Goal: Task Accomplishment & Management: Use online tool/utility

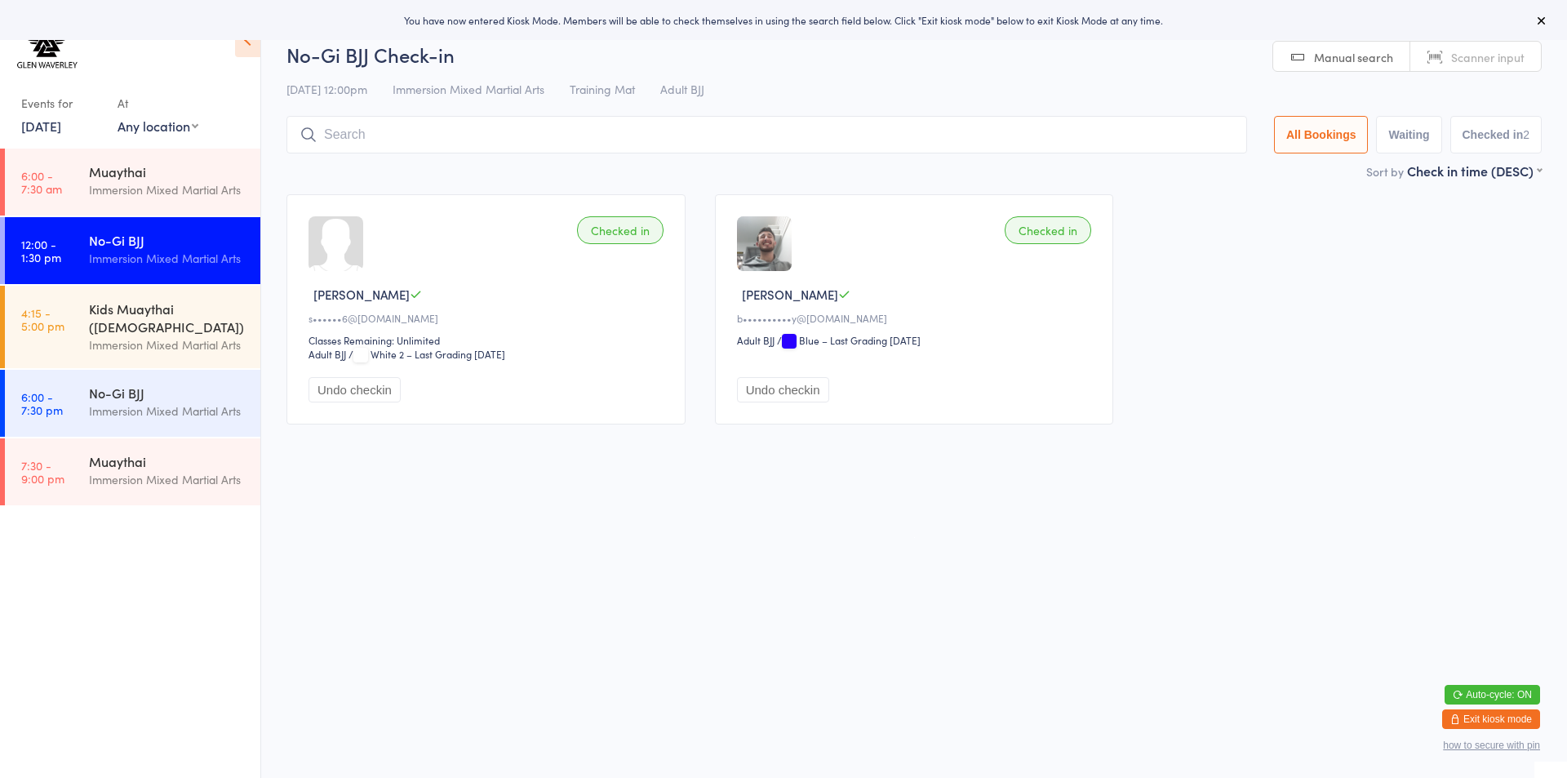
click at [49, 123] on link "[DATE]" at bounding box center [41, 126] width 40 height 18
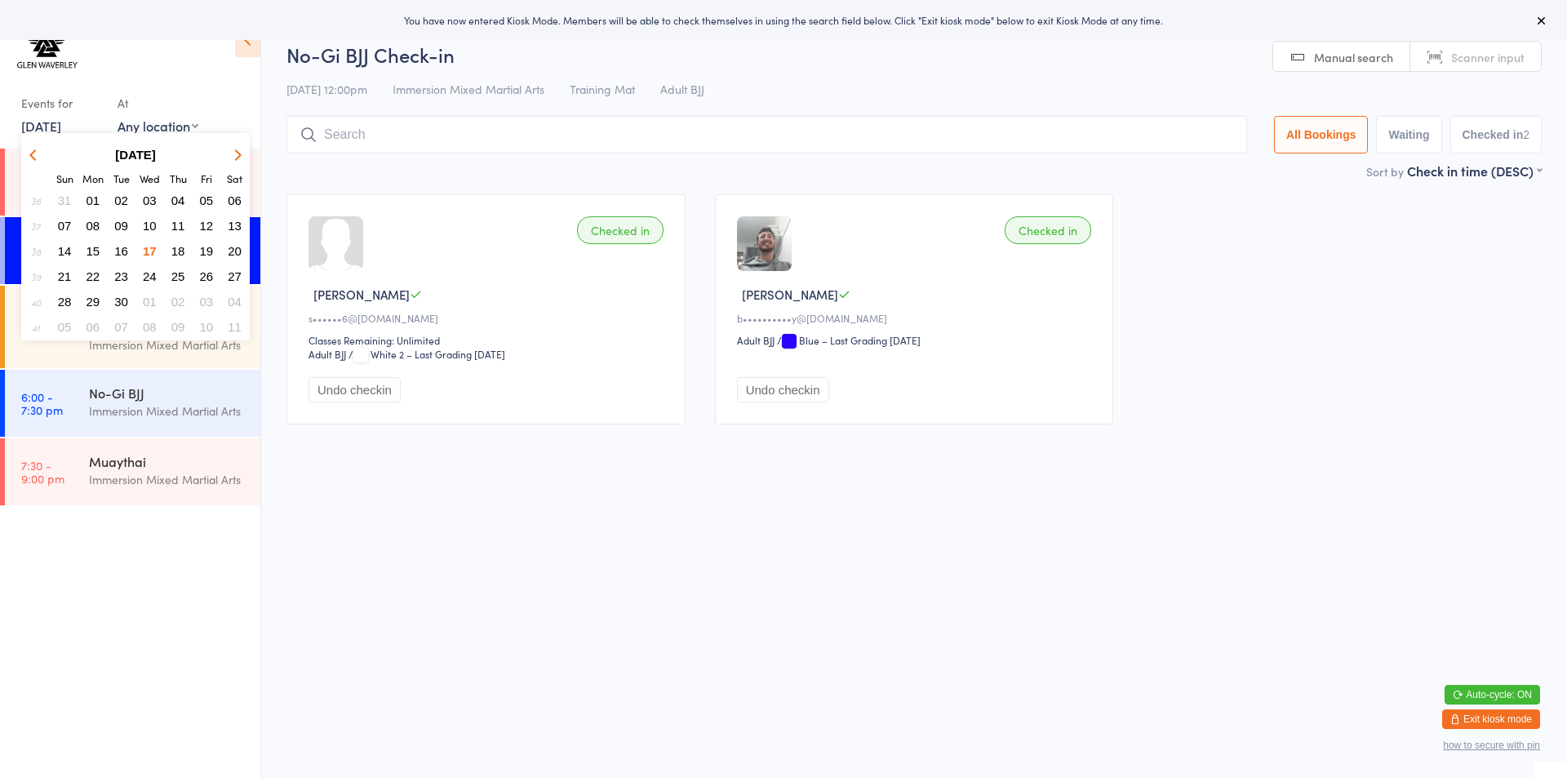
click at [123, 247] on span "16" at bounding box center [121, 251] width 14 height 14
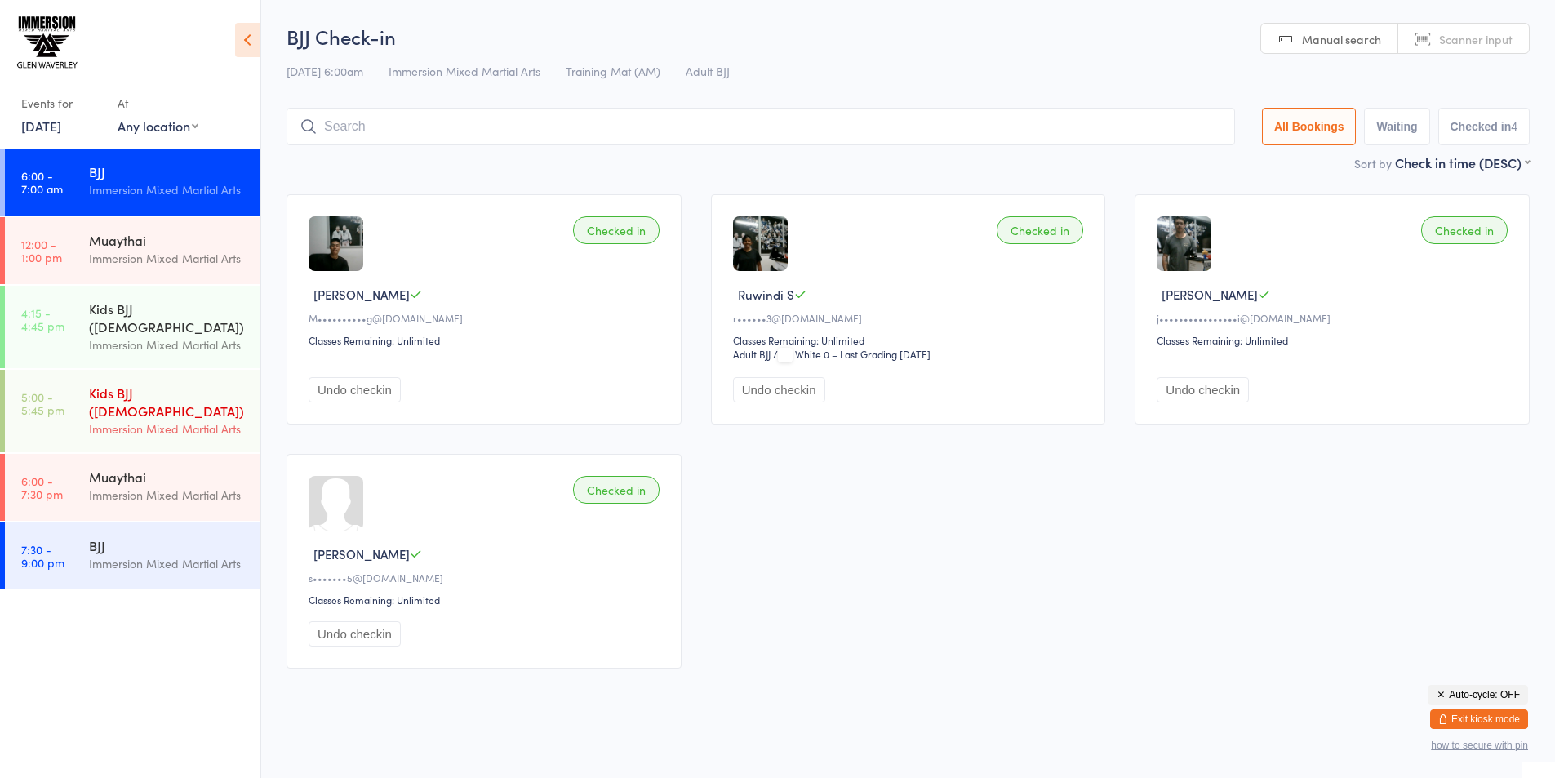
click at [159, 384] on div "Kids BJJ ([DEMOGRAPHIC_DATA])" at bounding box center [168, 402] width 158 height 36
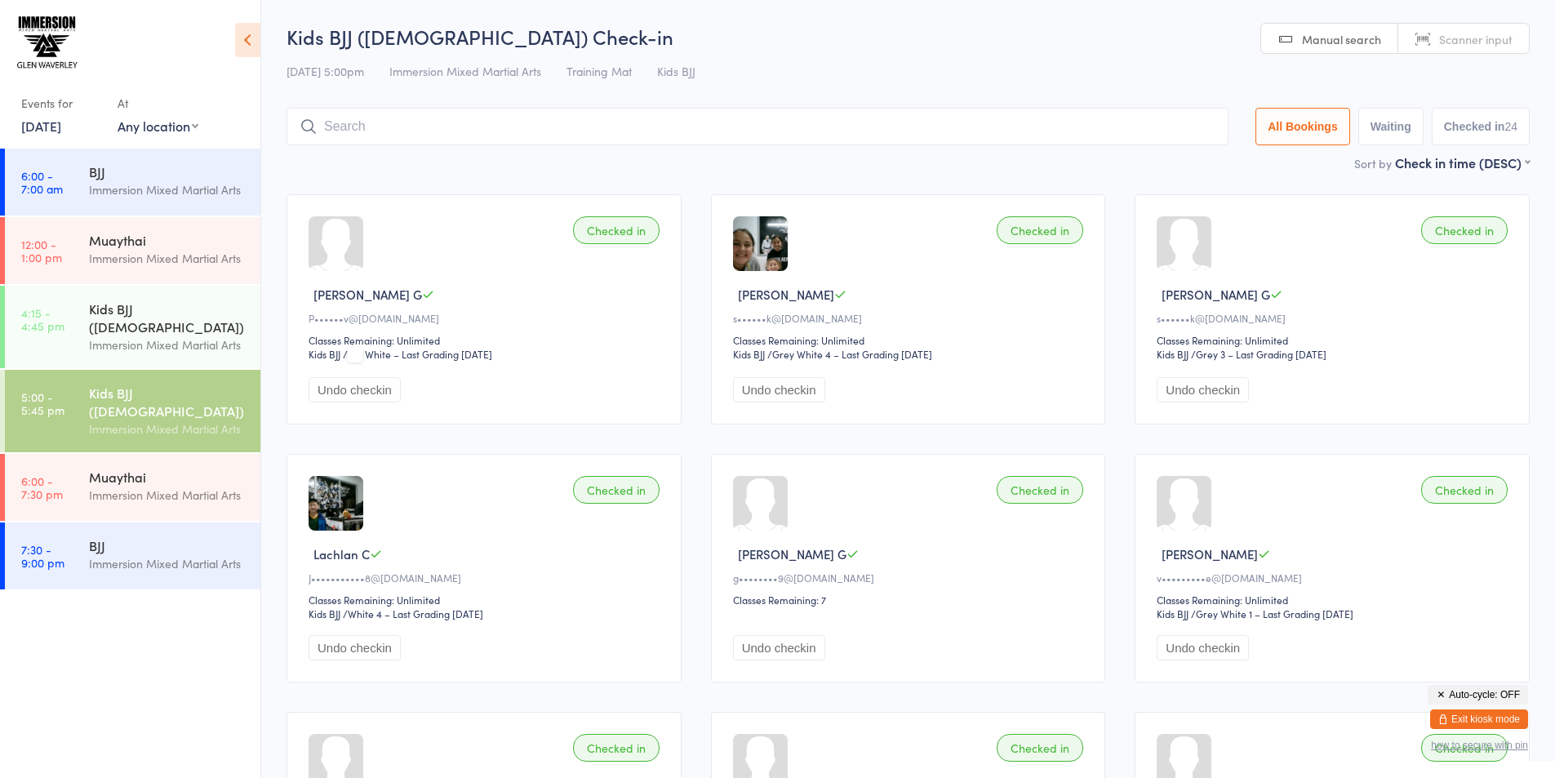
paste input "[PERSON_NAME]"
type input "[PERSON_NAME]"
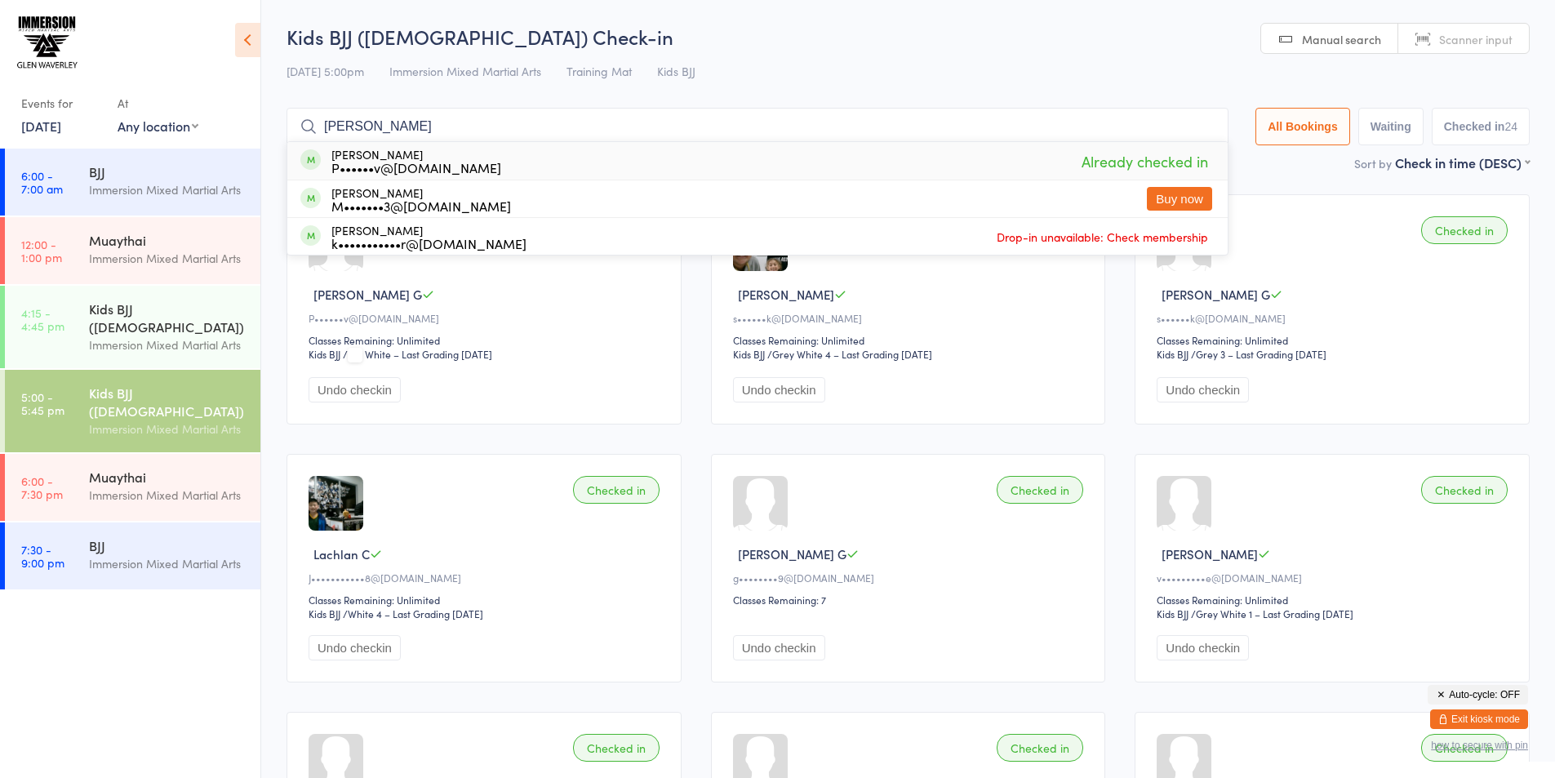
click at [1201, 126] on input "[PERSON_NAME]" at bounding box center [757, 127] width 942 height 38
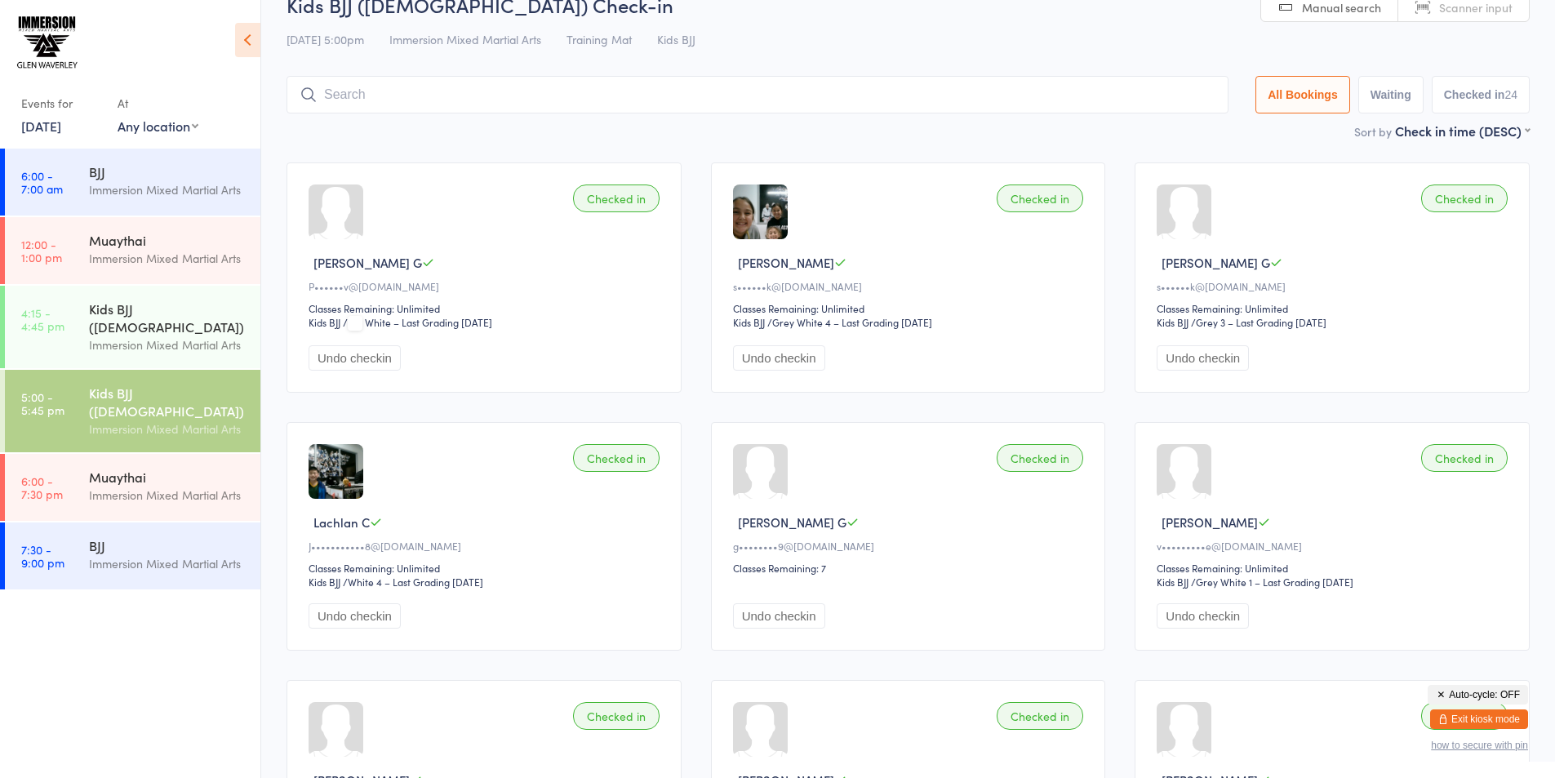
scroll to position [108, 0]
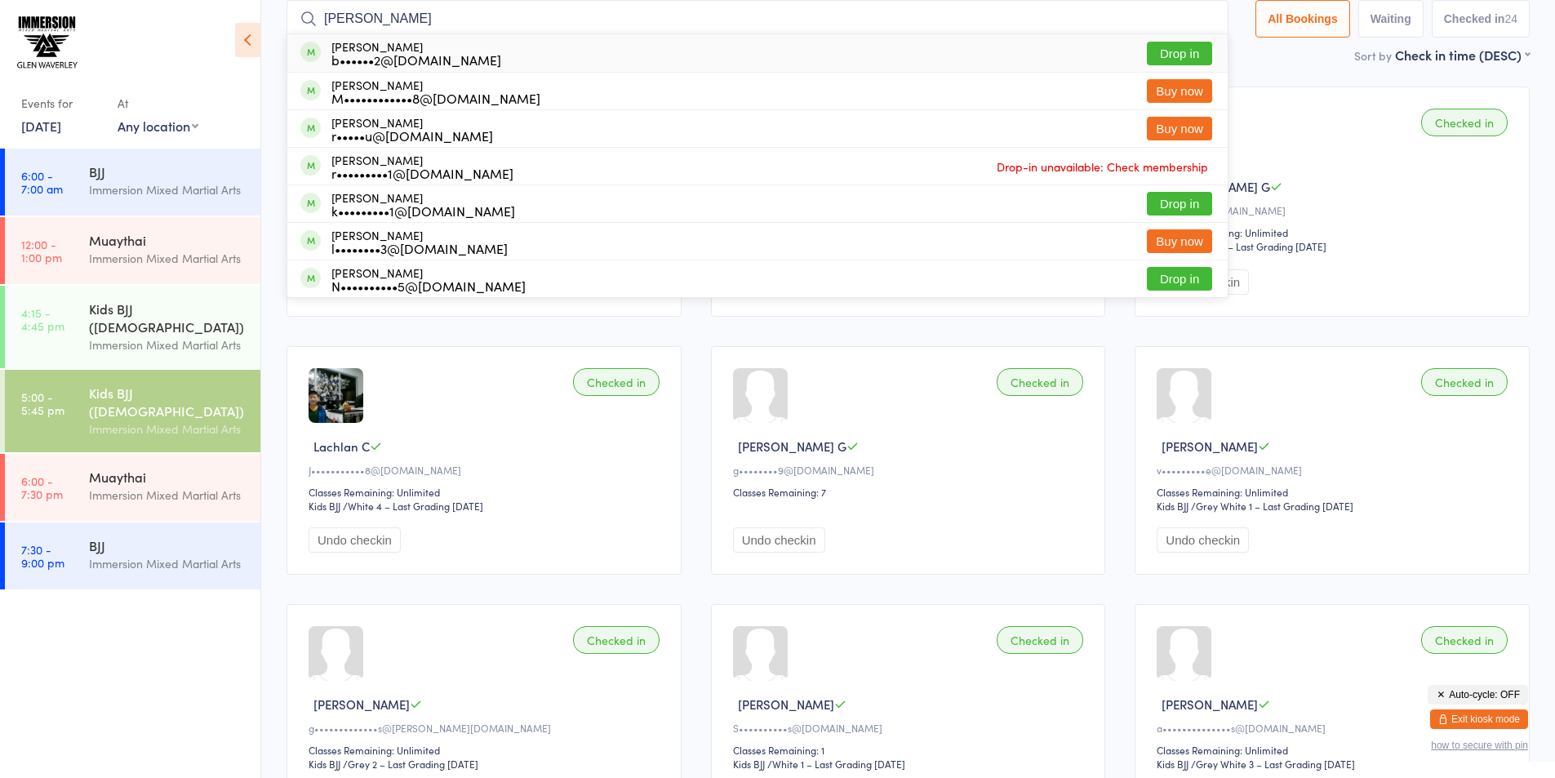
type input "[PERSON_NAME]"
click at [1171, 51] on button "Drop in" at bounding box center [1179, 54] width 65 height 24
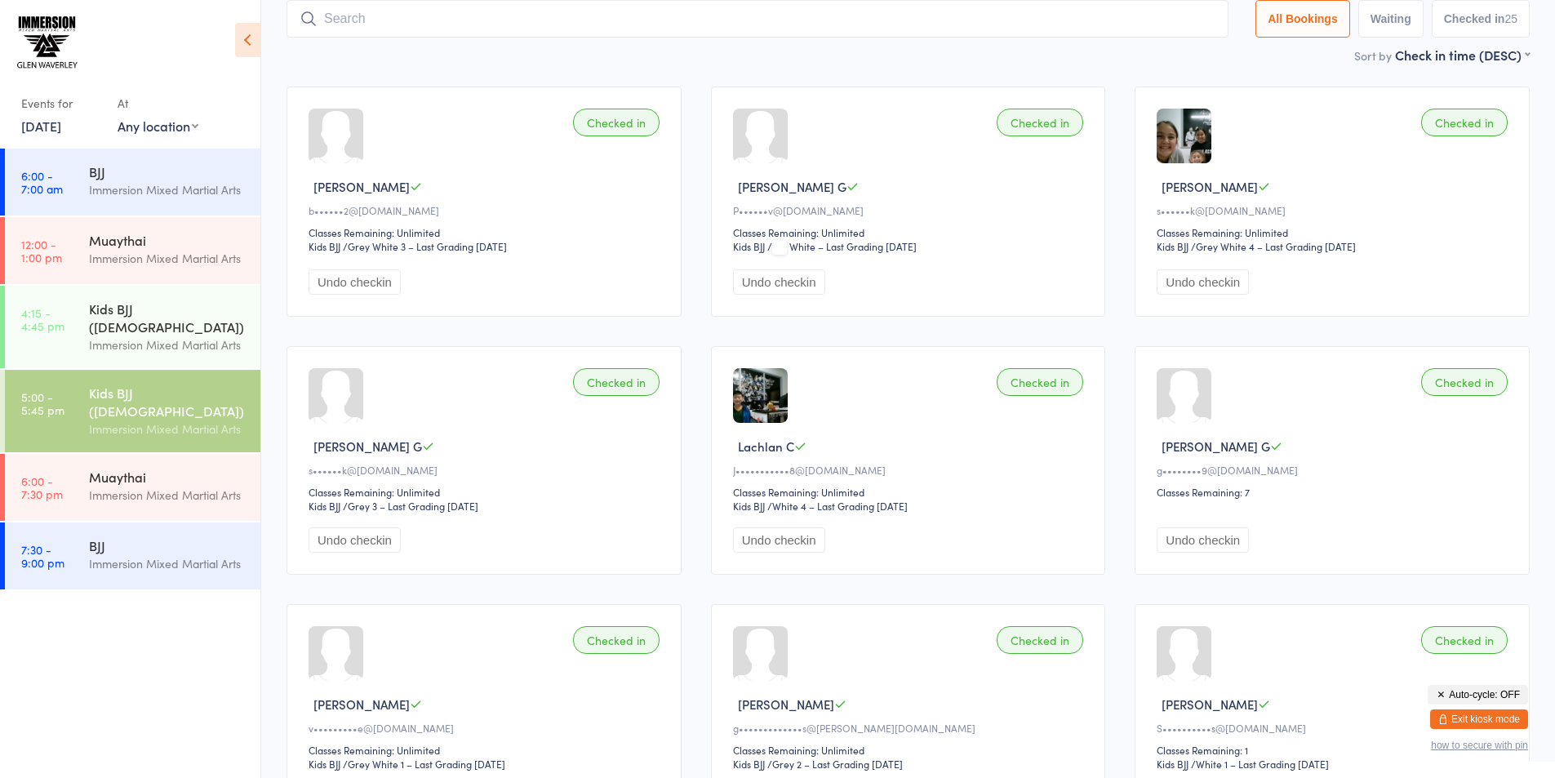
paste input "[PERSON_NAME]"
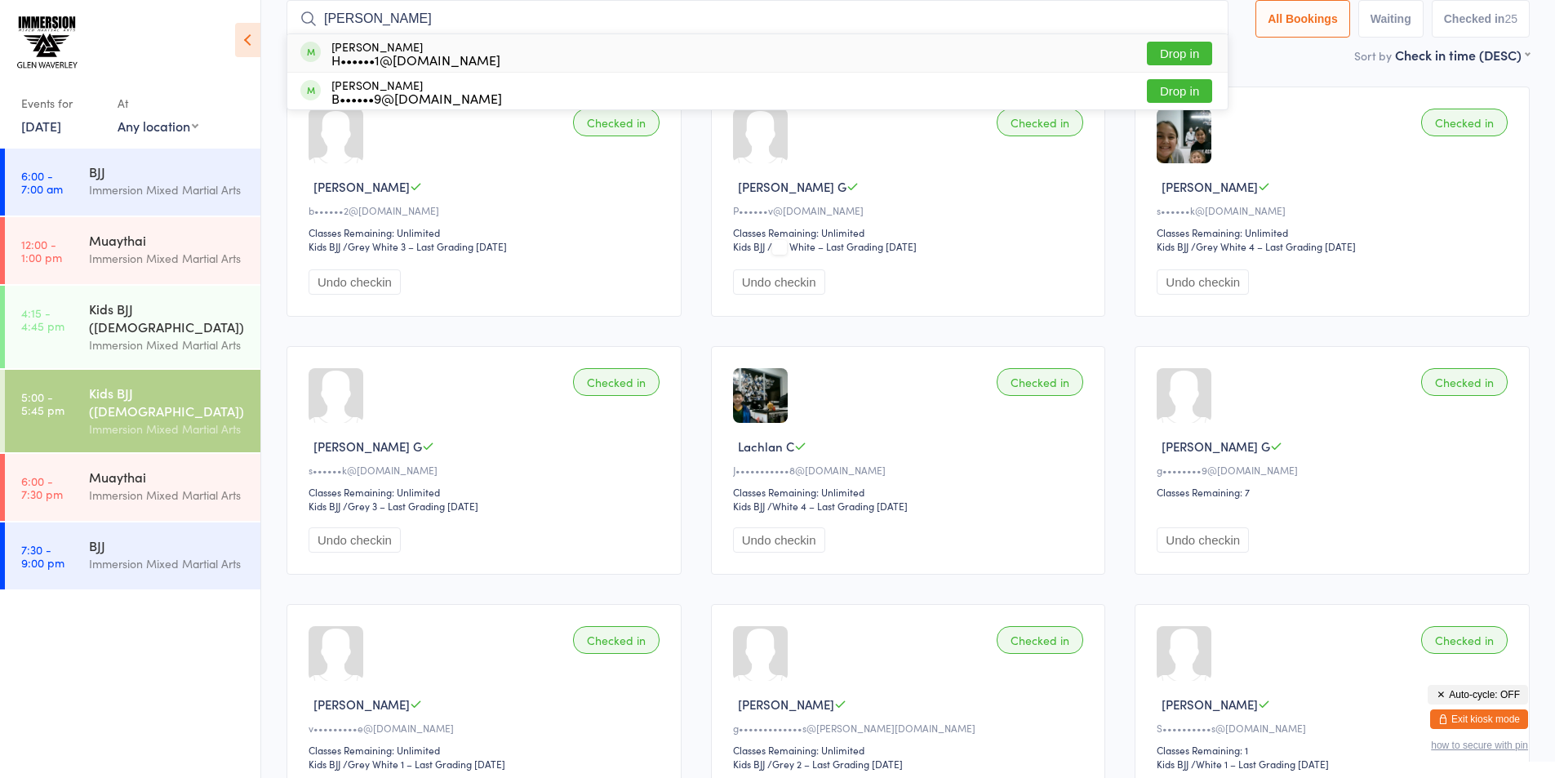
type input "[PERSON_NAME]"
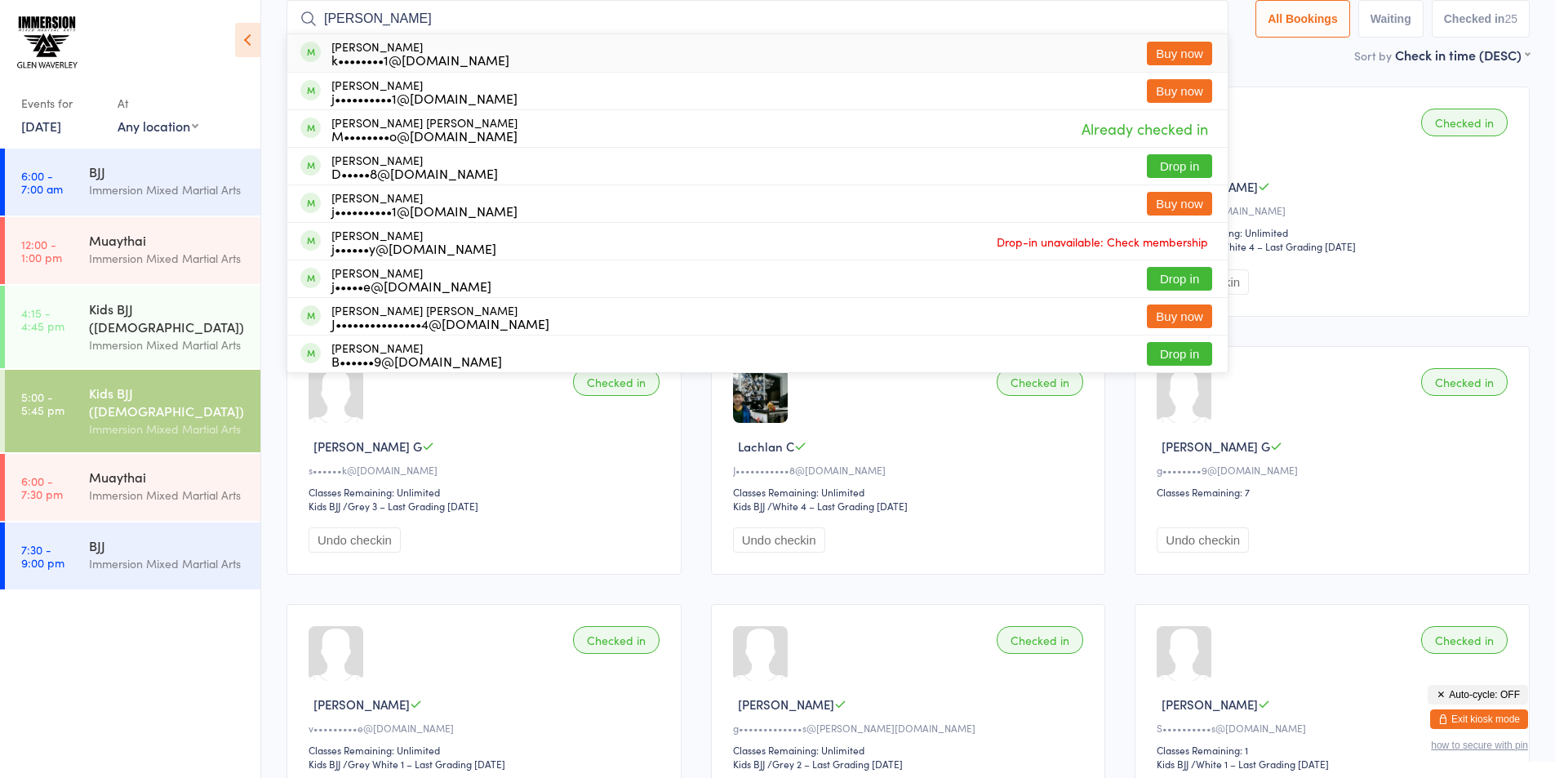
click at [1201, 23] on input "[PERSON_NAME]" at bounding box center [757, 19] width 942 height 38
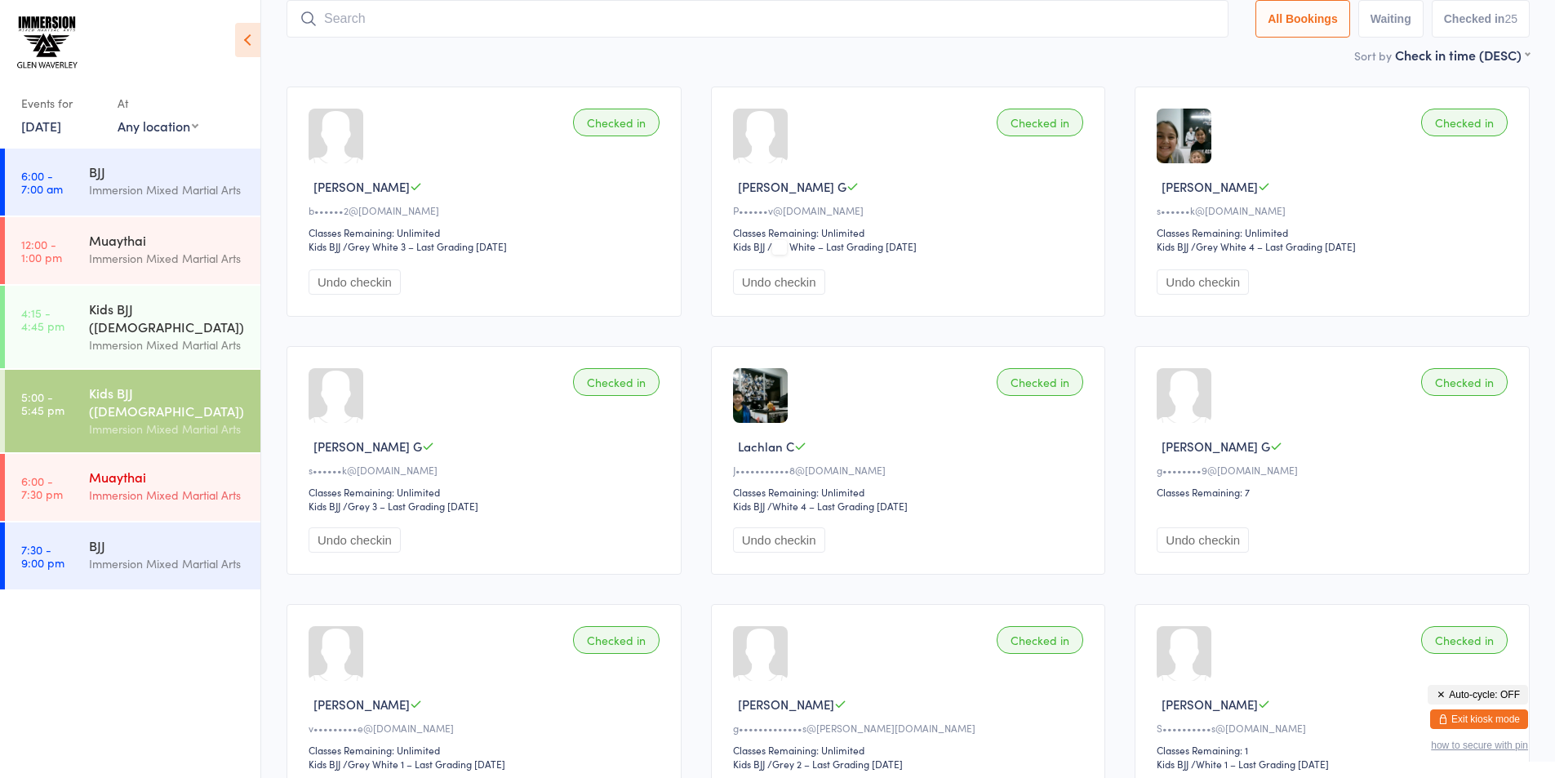
click at [153, 468] on div "Muaythai" at bounding box center [168, 477] width 158 height 18
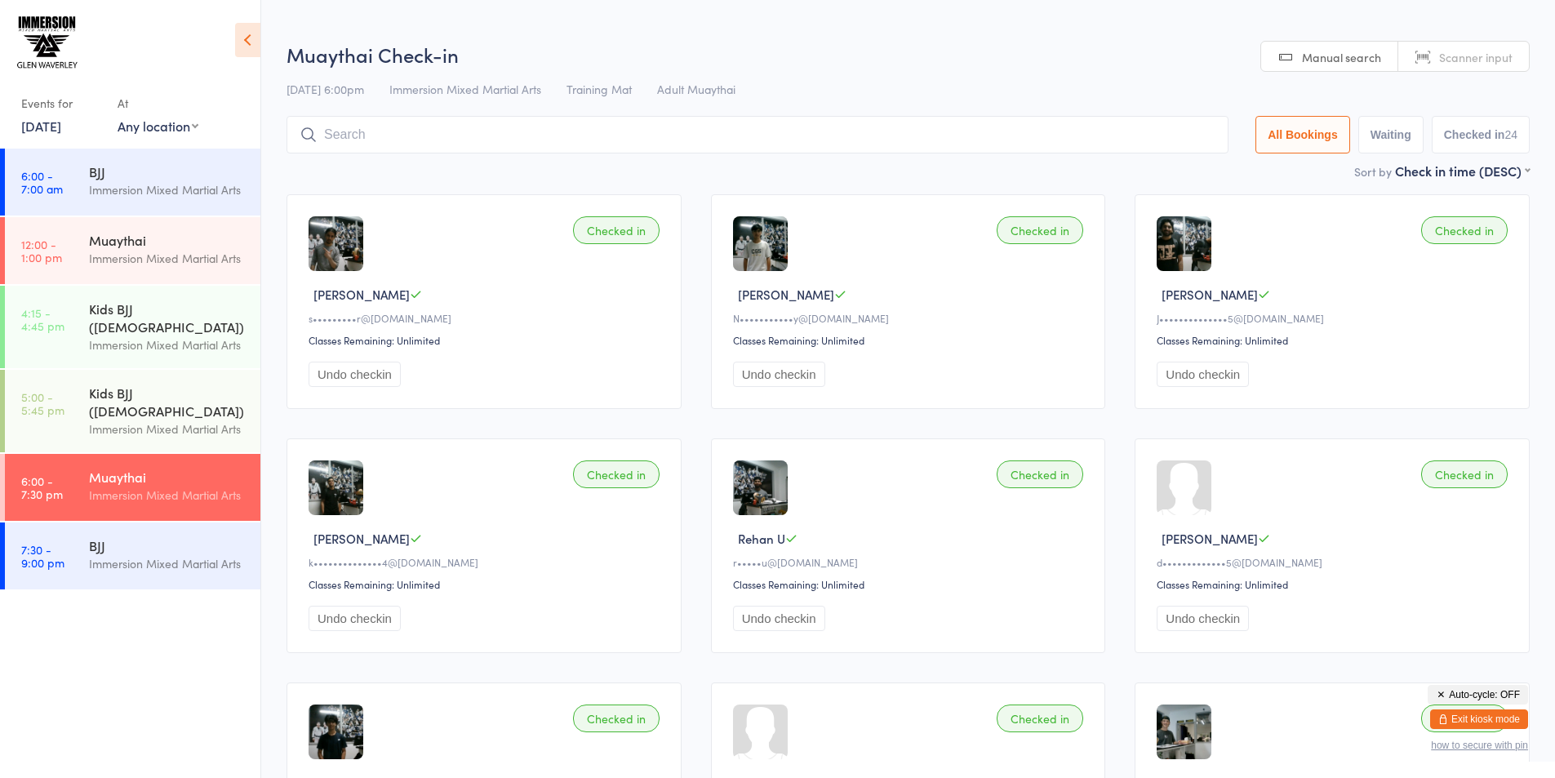
type input "r"
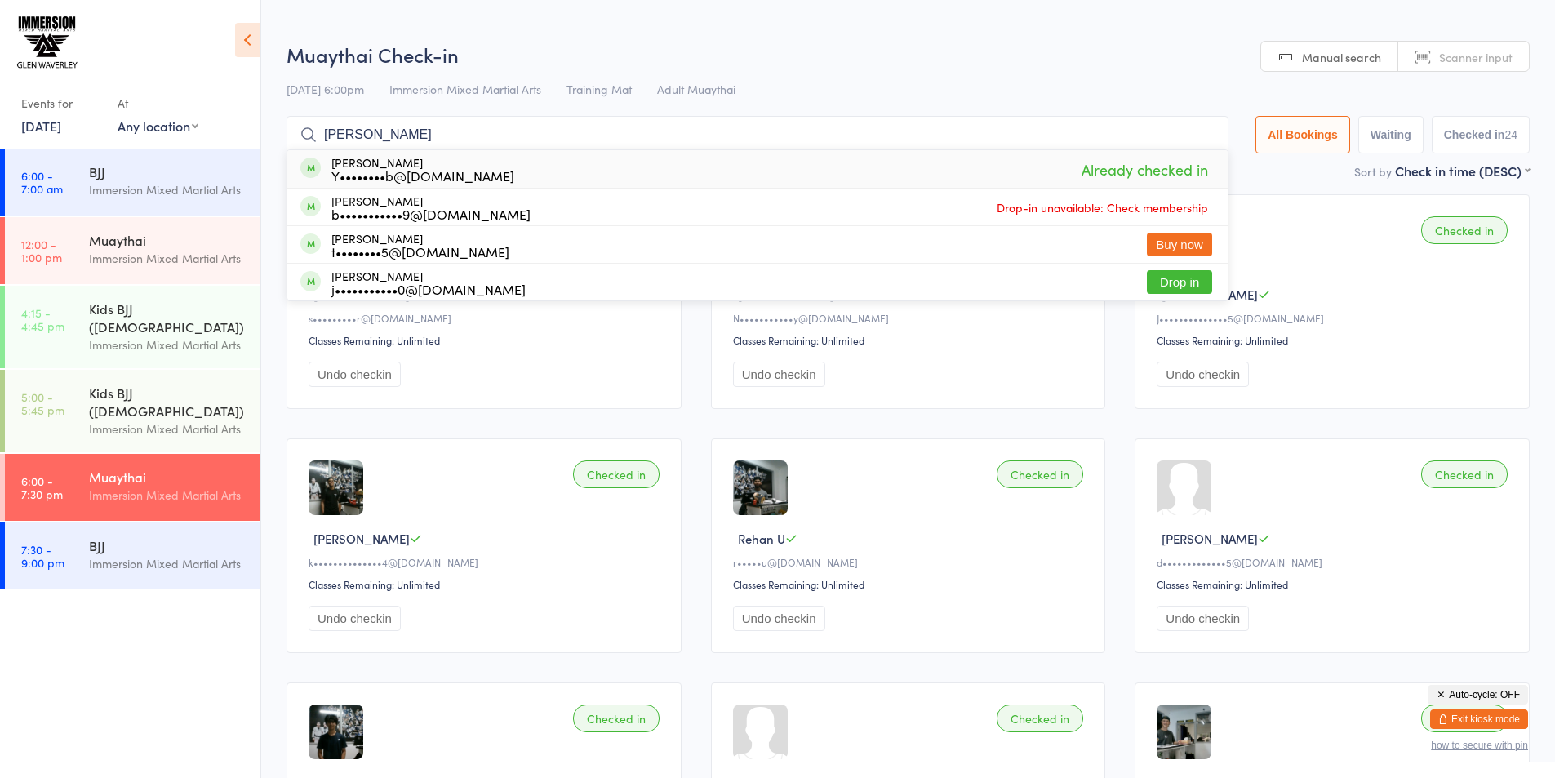
type input "[PERSON_NAME]"
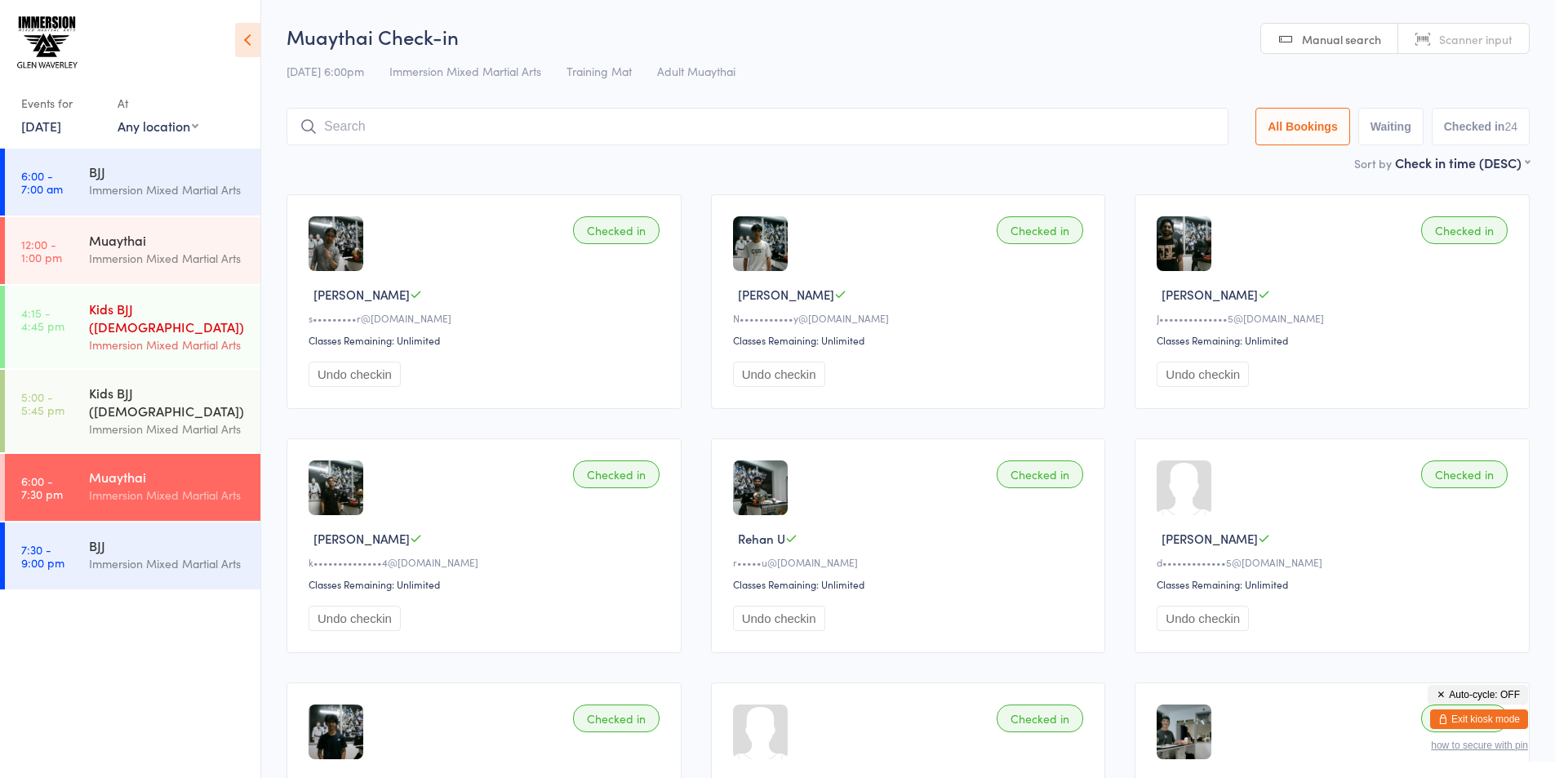
click at [159, 313] on div "Kids BJJ ([DEMOGRAPHIC_DATA])" at bounding box center [168, 318] width 158 height 36
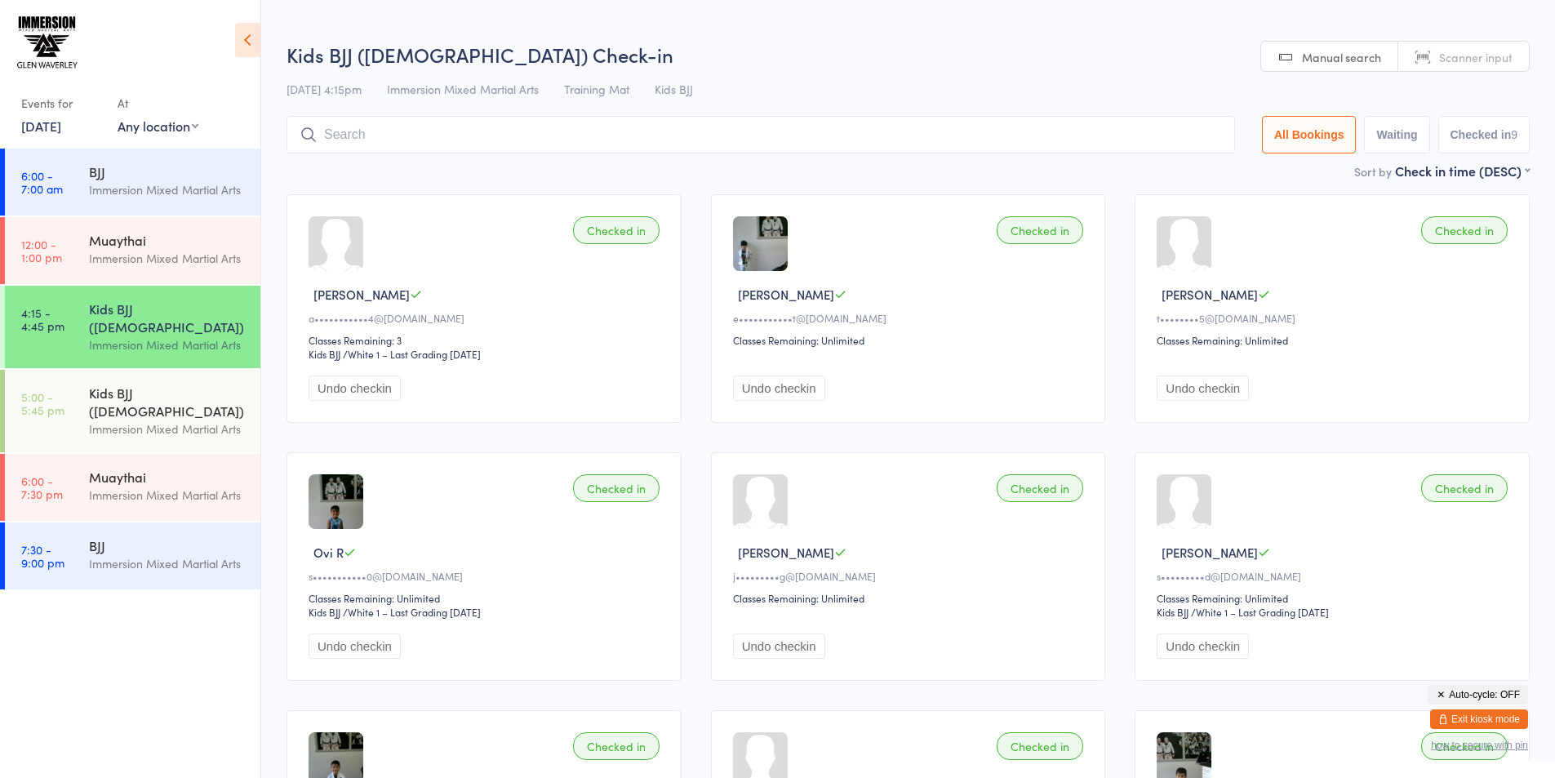
click at [388, 124] on input "search" at bounding box center [760, 135] width 948 height 38
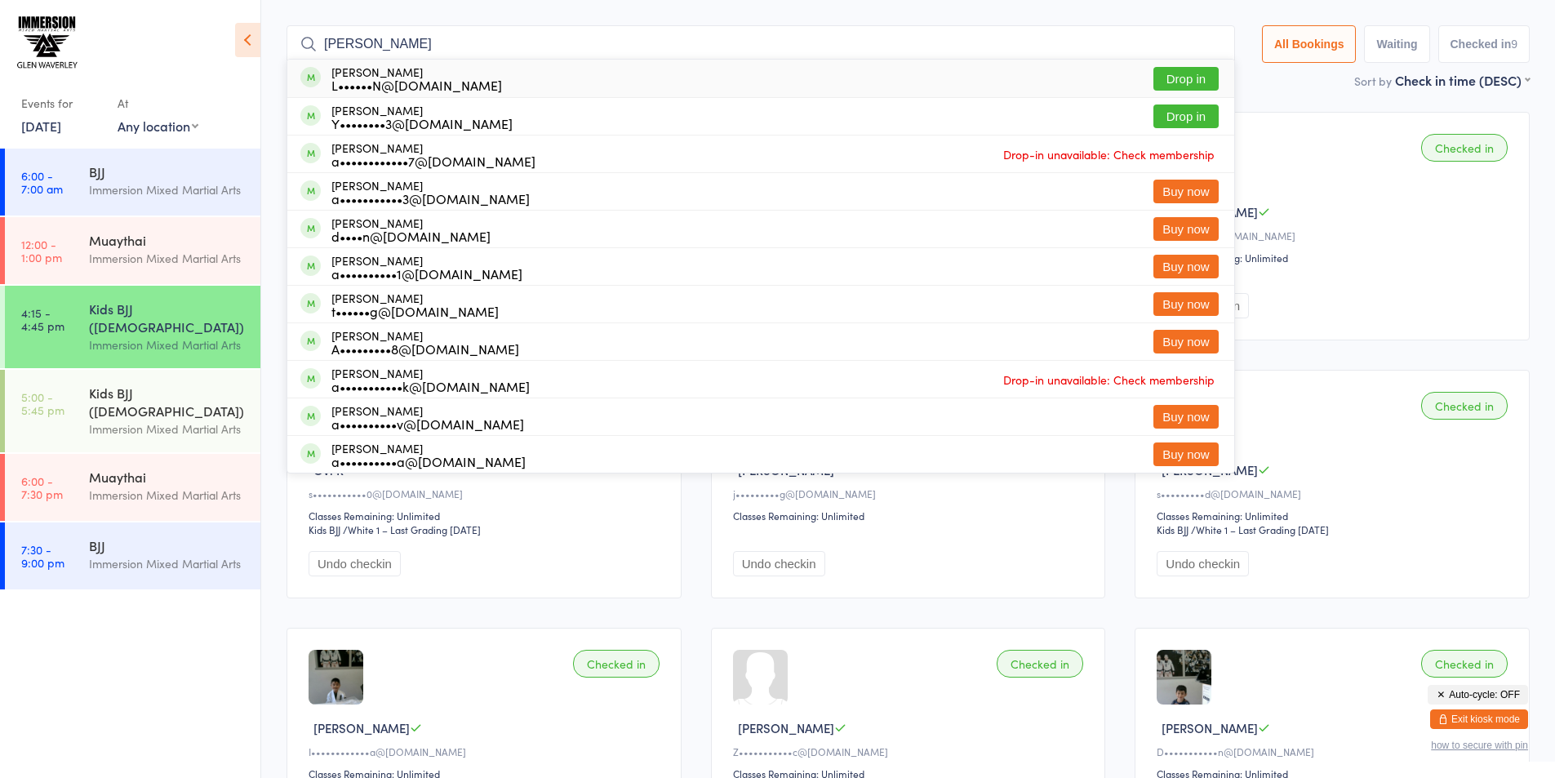
type input "[PERSON_NAME]"
click at [1191, 75] on button "Drop in" at bounding box center [1185, 79] width 65 height 24
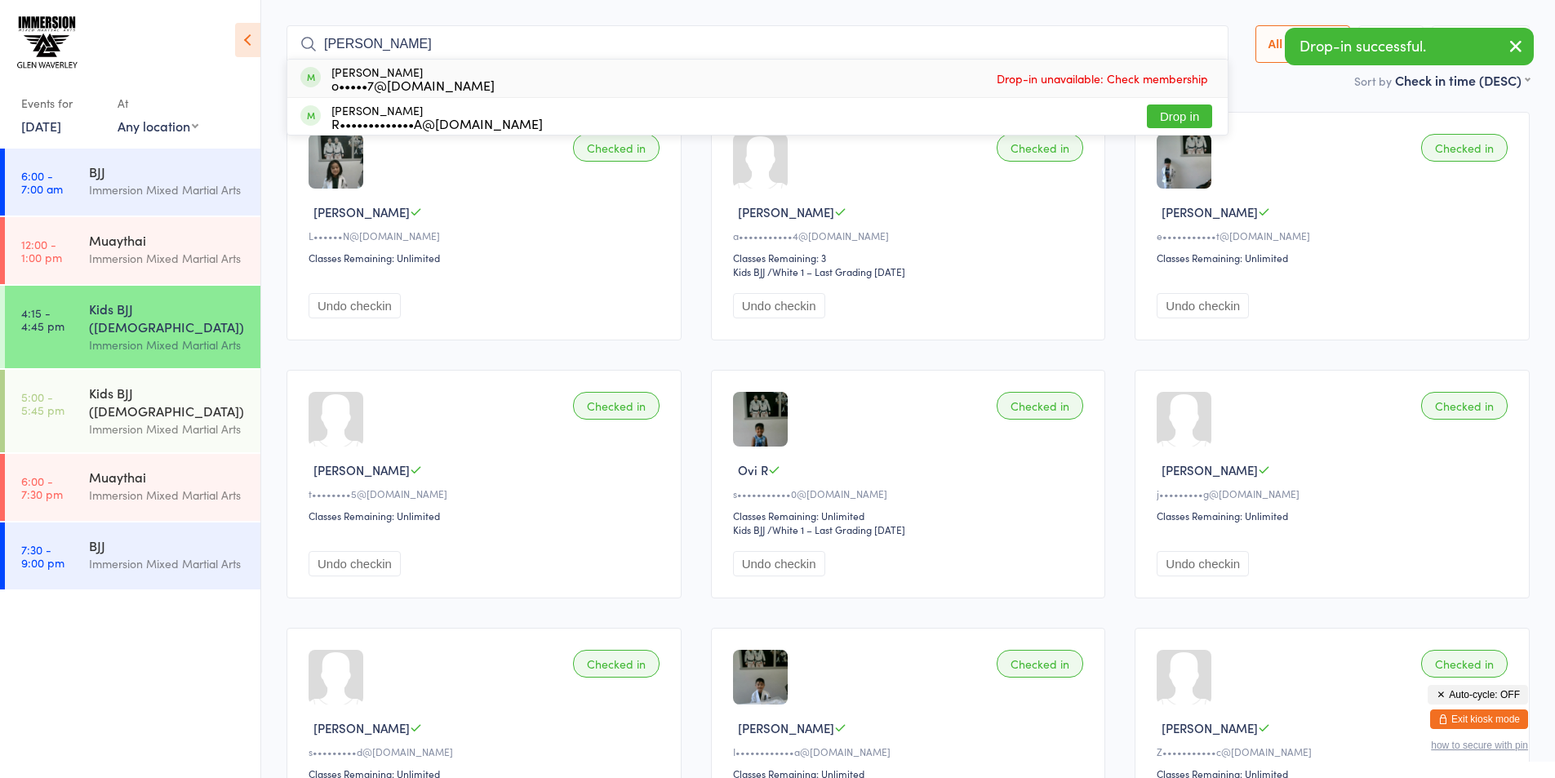
click at [1209, 45] on input "[PERSON_NAME]" at bounding box center [757, 44] width 942 height 38
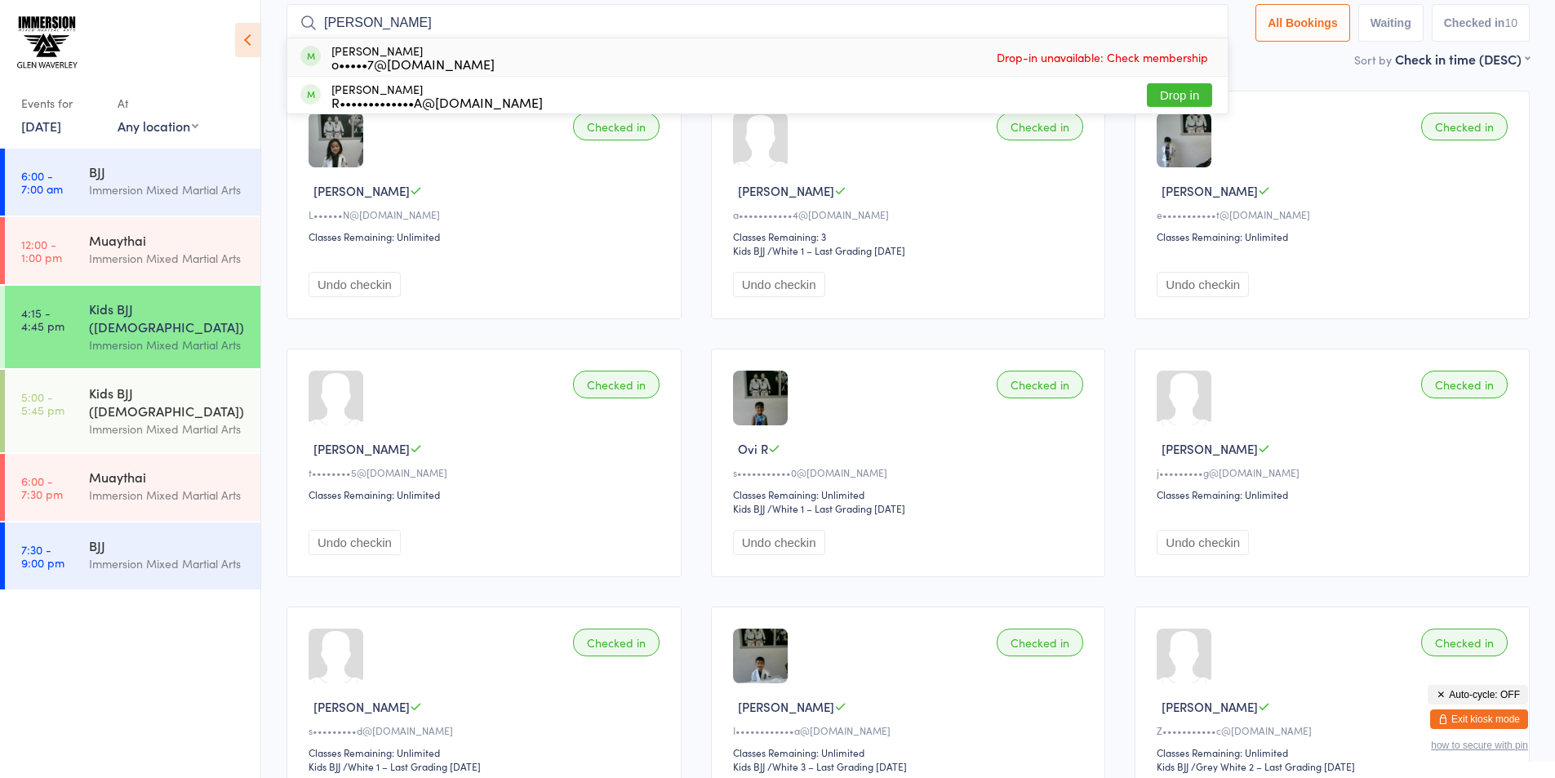
scroll to position [108, 0]
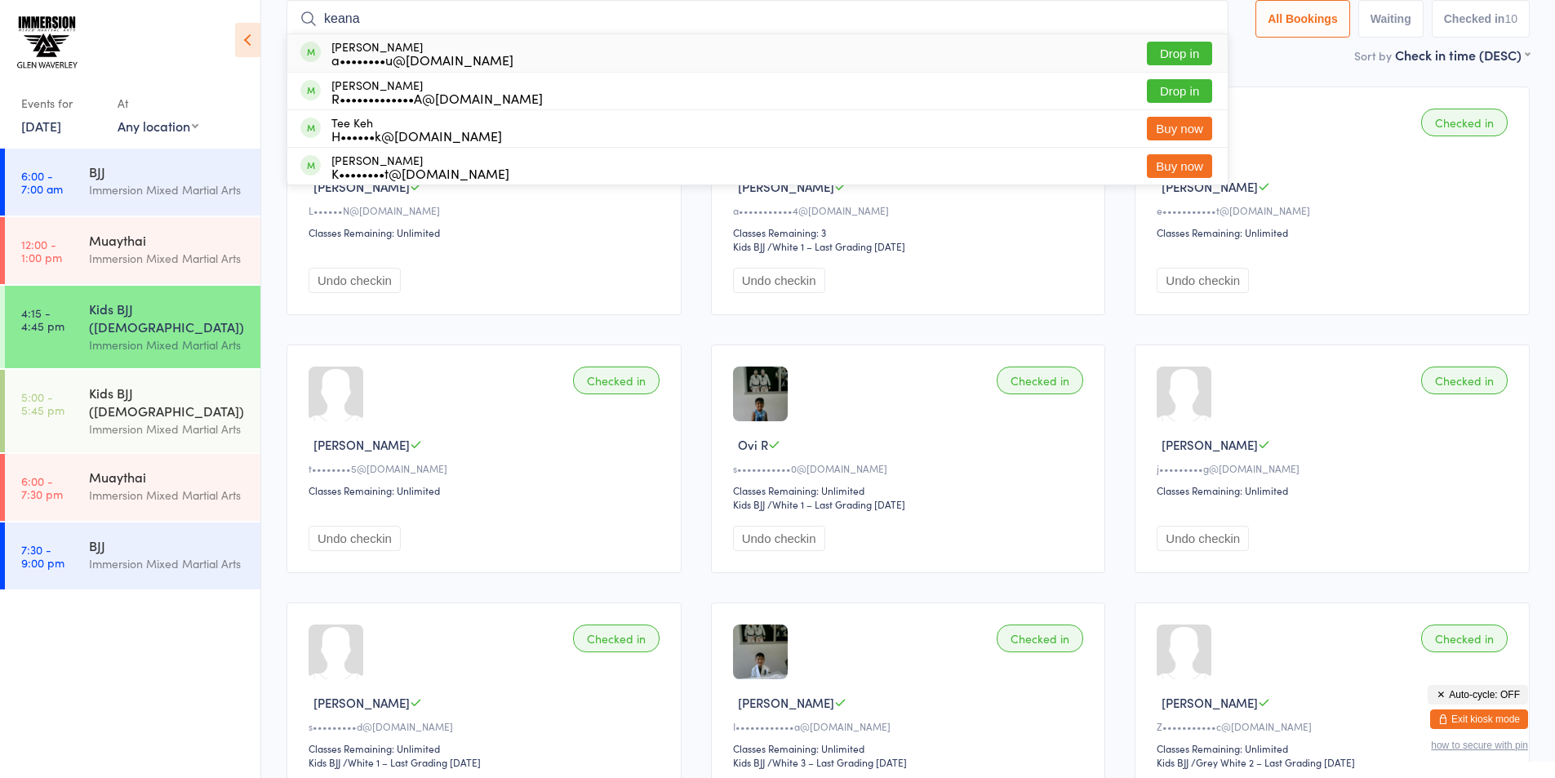
type input "keana"
click at [1159, 49] on button "Drop in" at bounding box center [1179, 54] width 65 height 24
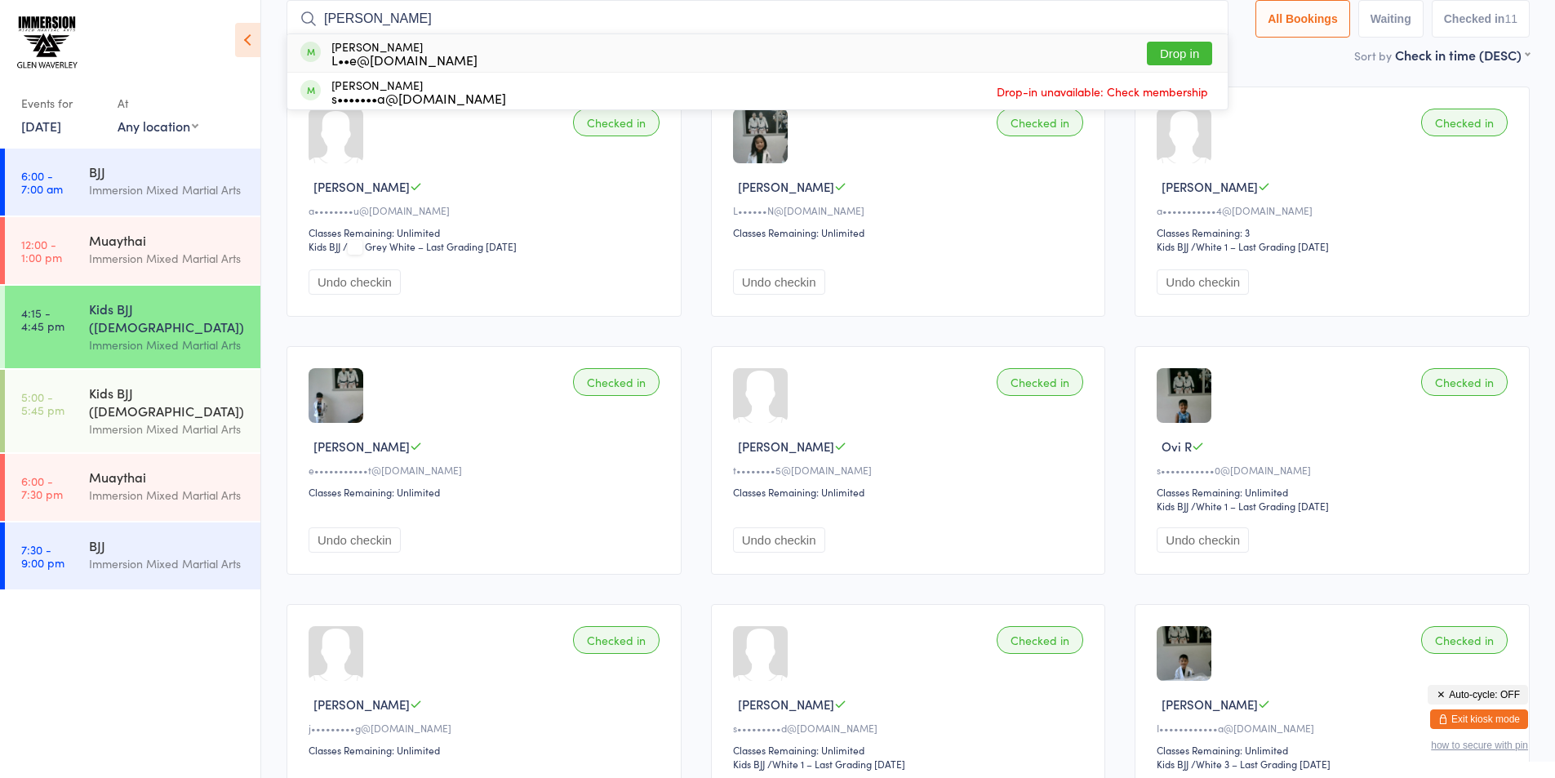
type input "[PERSON_NAME]"
click at [1188, 48] on button "Drop in" at bounding box center [1179, 54] width 65 height 24
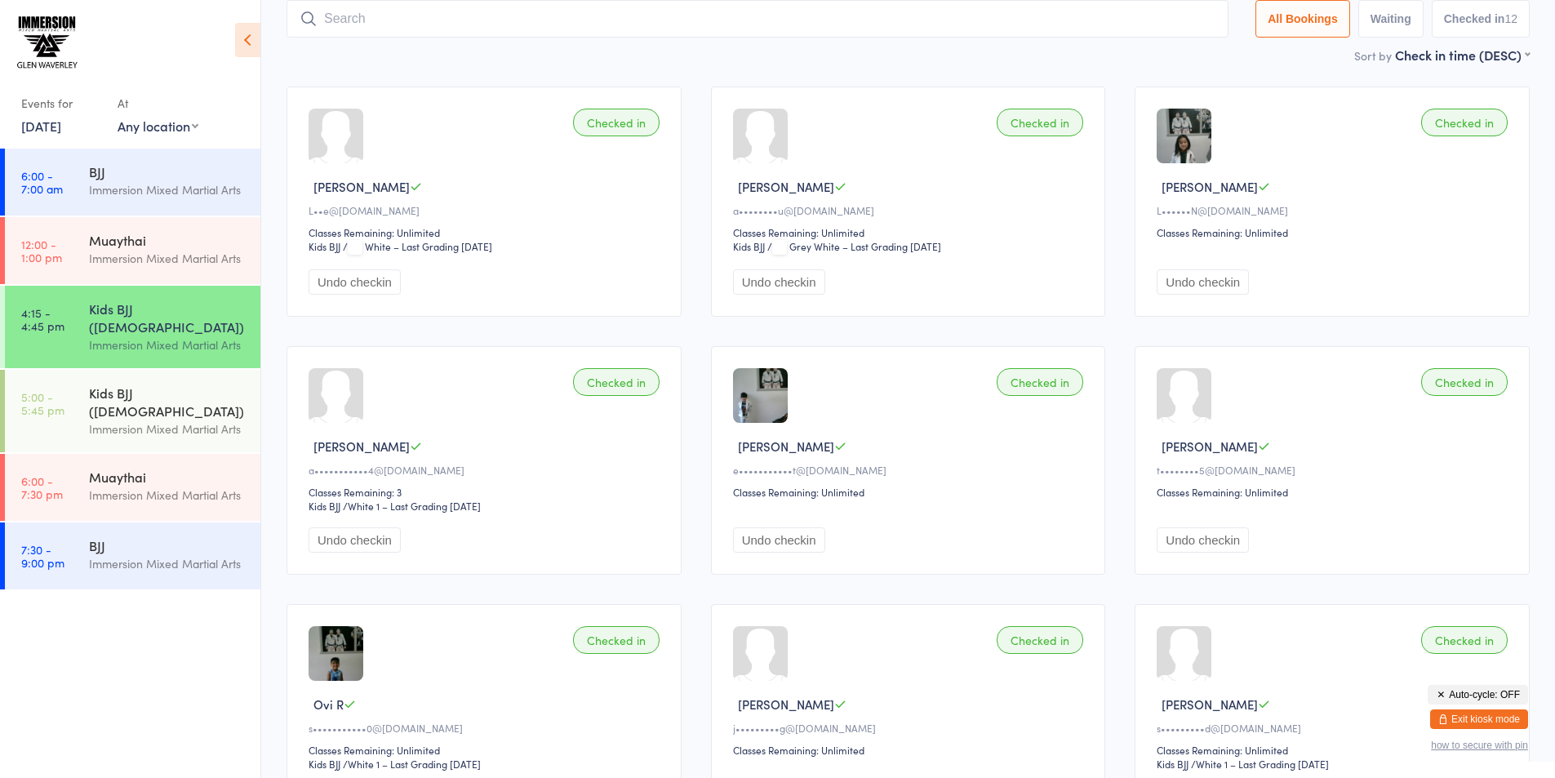
drag, startPoint x: 49, startPoint y: 116, endPoint x: 45, endPoint y: 123, distance: 8.4
click at [47, 117] on div "Events for [DATE] D Sep, YYYY [DATE] Sun Mon Tue Wed Thu Fri Sat 36 31 01 02 03…" at bounding box center [61, 114] width 80 height 48
click at [45, 126] on link "[DATE]" at bounding box center [41, 126] width 40 height 18
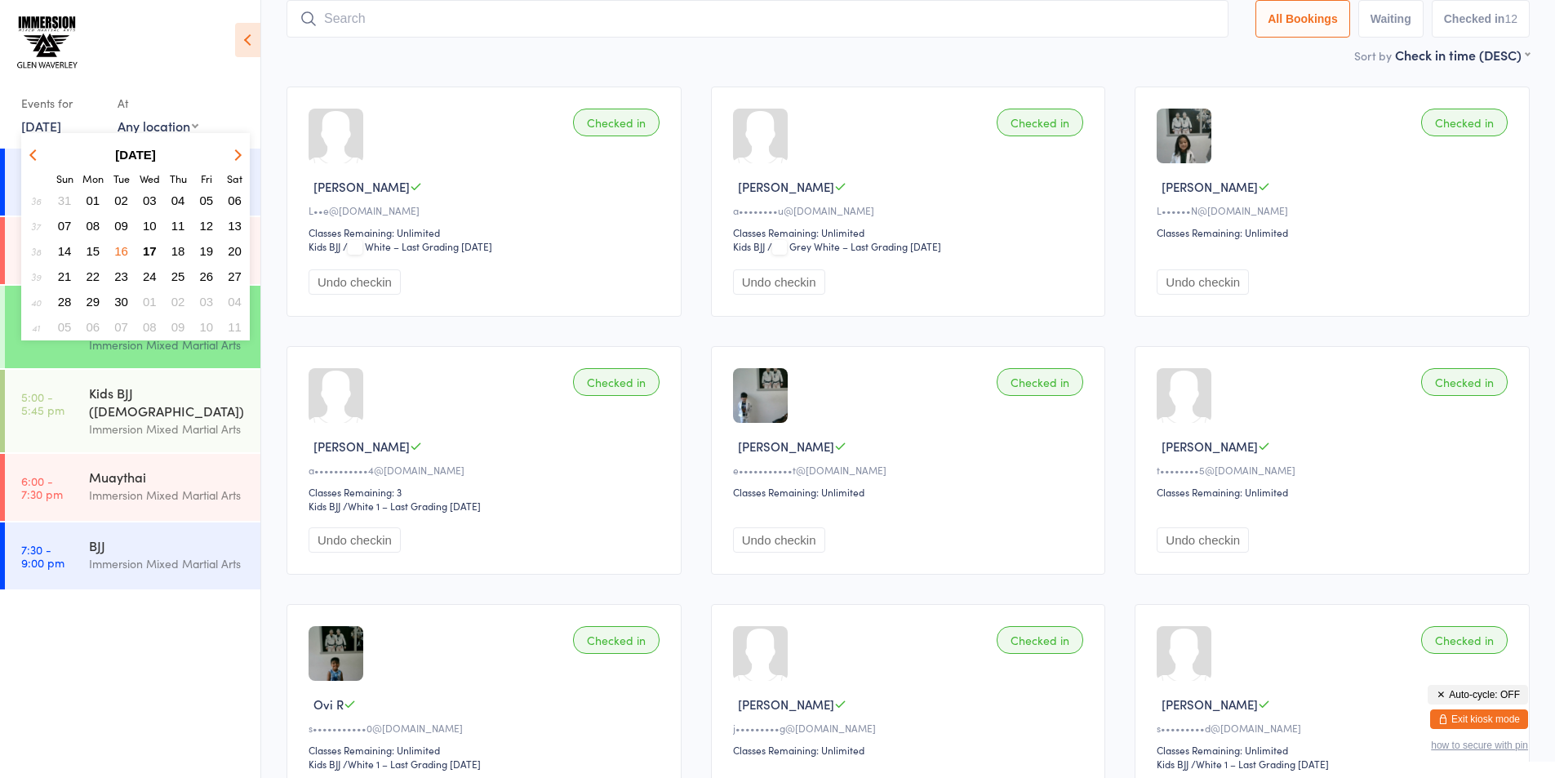
click at [155, 250] on span "17" at bounding box center [150, 251] width 14 height 14
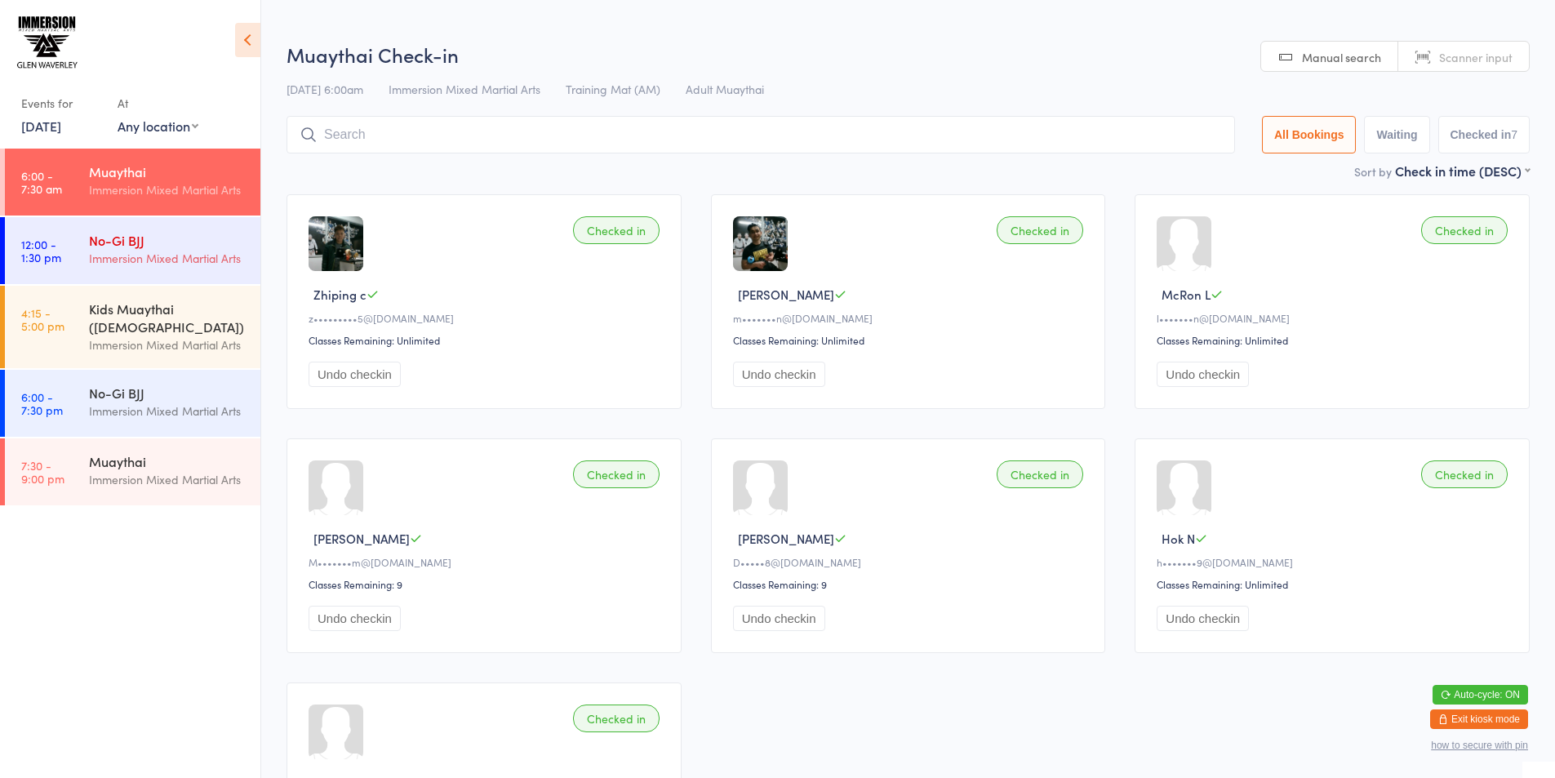
click at [211, 241] on div "No-Gi BJJ" at bounding box center [168, 240] width 158 height 18
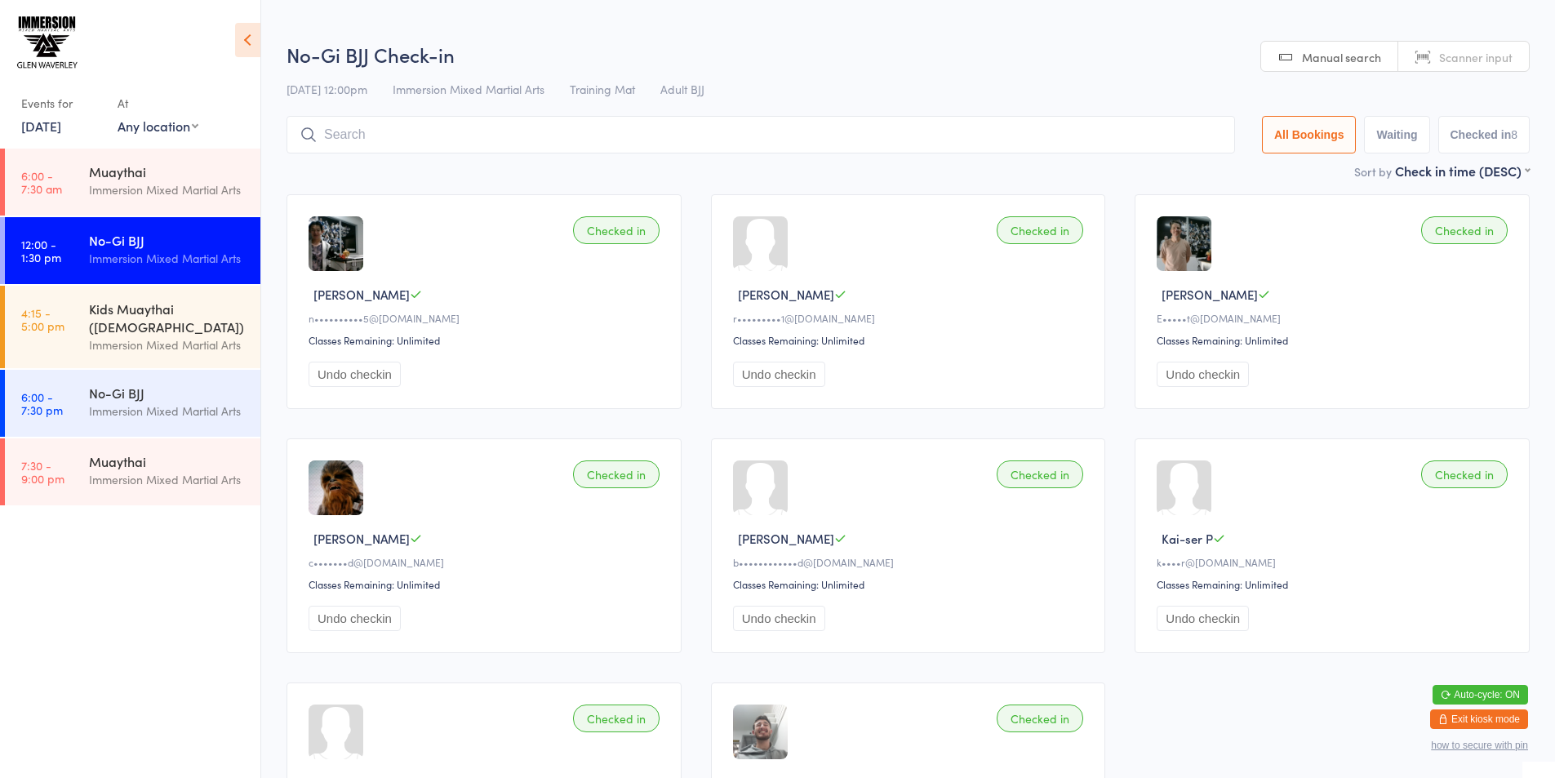
click at [359, 122] on input "search" at bounding box center [760, 135] width 948 height 38
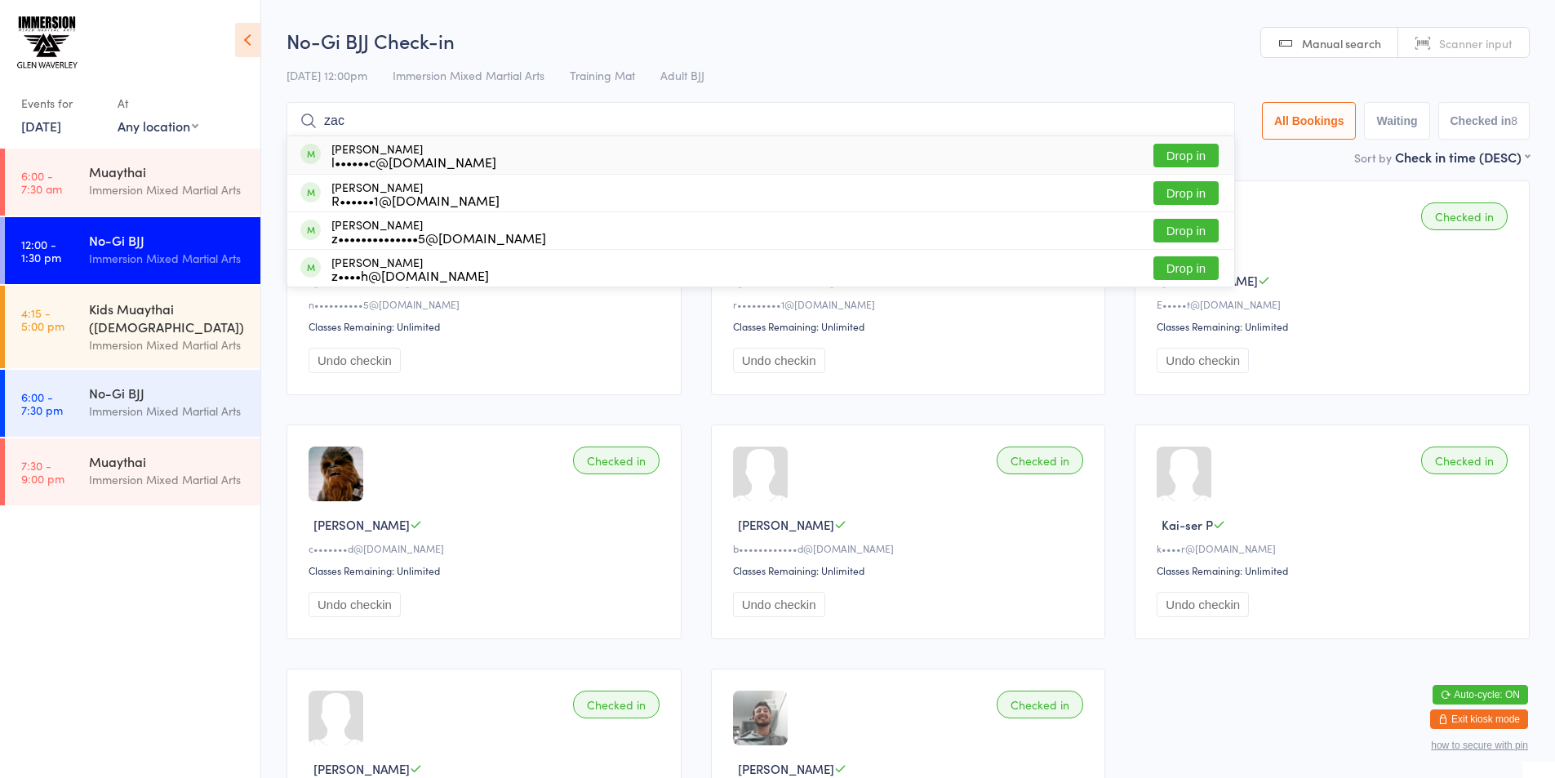
type input "zac"
click at [1183, 155] on button "Drop in" at bounding box center [1185, 156] width 65 height 24
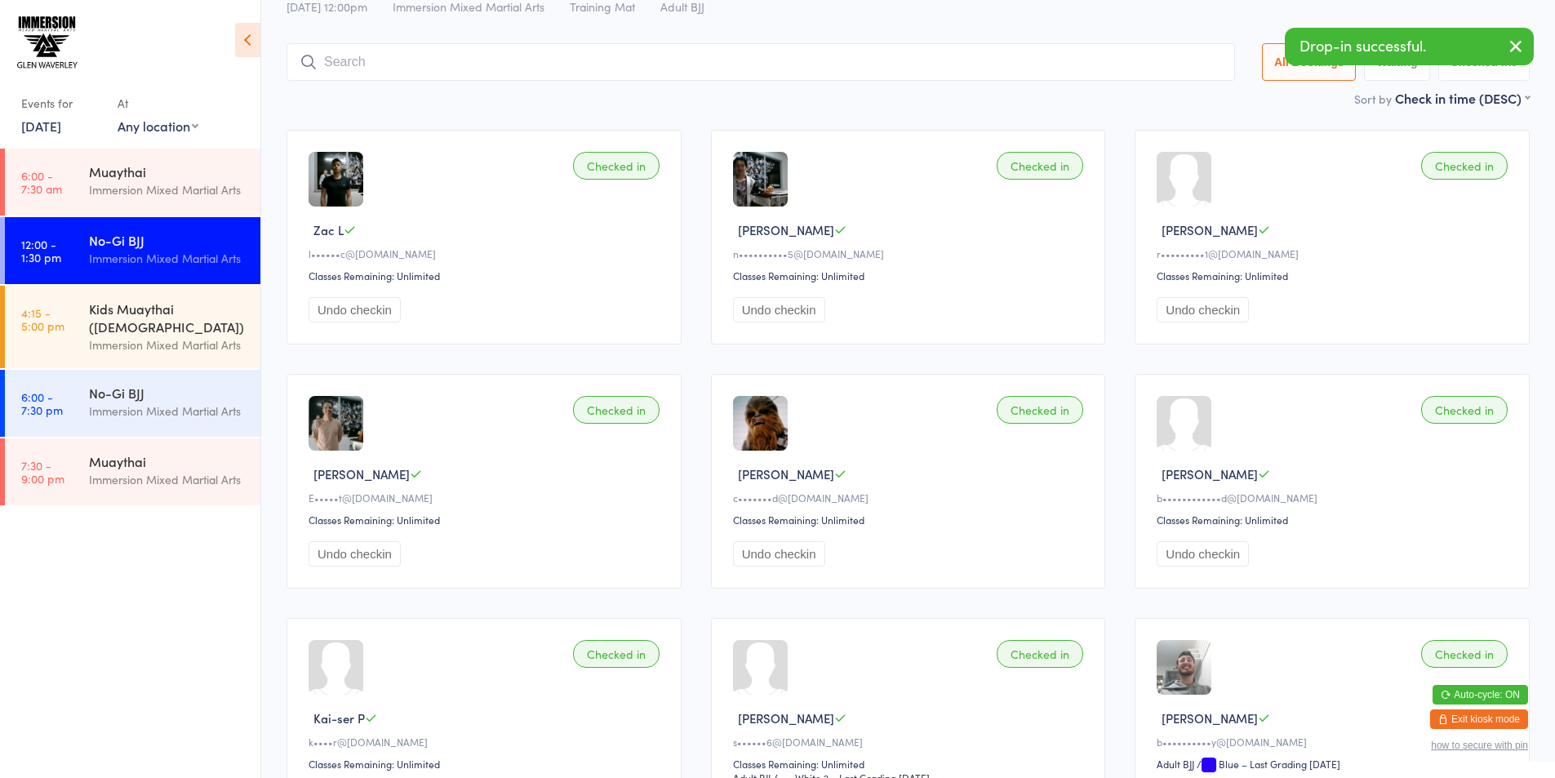
scroll to position [0, 0]
